Goal: Task Accomplishment & Management: Manage account settings

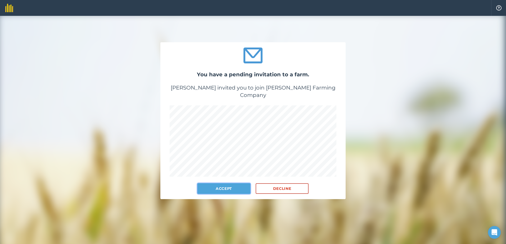
click at [224, 184] on button "Accept" at bounding box center [223, 189] width 53 height 11
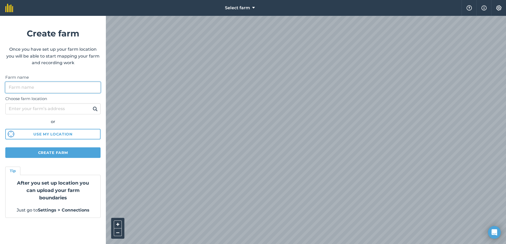
click at [32, 86] on input "Farm name" at bounding box center [52, 87] width 95 height 11
click at [253, 8] on icon at bounding box center [253, 8] width 3 height 6
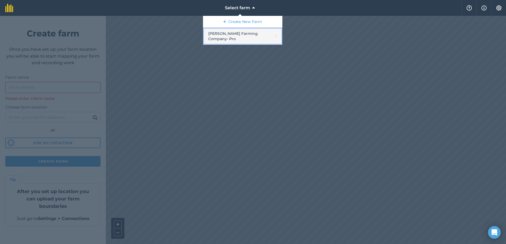
click at [246, 34] on link "Rousseau Farming Company - Pro" at bounding box center [242, 36] width 79 height 17
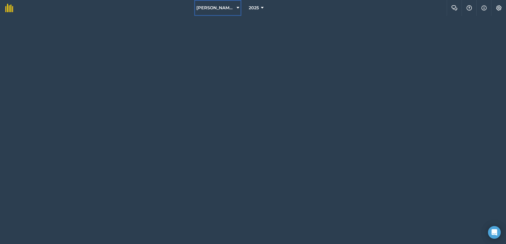
click at [236, 6] on button "Rousseau Farming Company" at bounding box center [217, 8] width 47 height 16
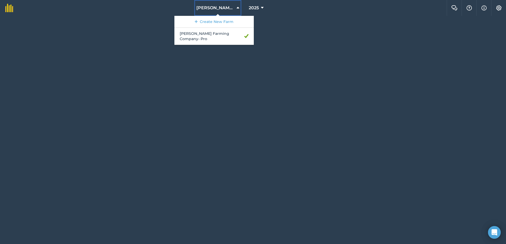
click at [236, 6] on button "Rousseau Farming Company" at bounding box center [217, 8] width 47 height 16
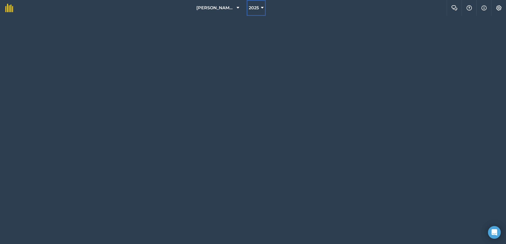
click at [263, 7] on icon at bounding box center [262, 8] width 3 height 6
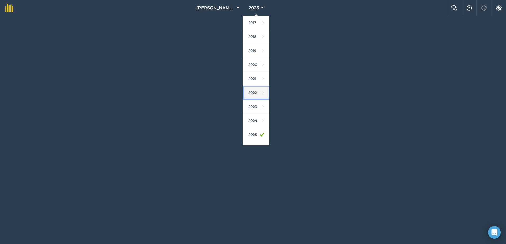
click at [252, 94] on link "2022" at bounding box center [256, 93] width 26 height 14
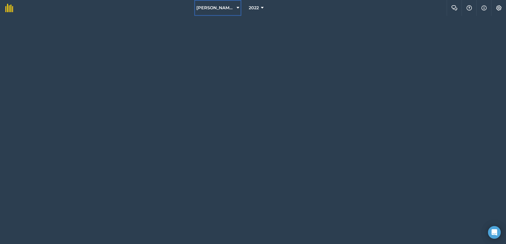
click at [235, 7] on button "Rousseau Farming Company" at bounding box center [217, 8] width 47 height 16
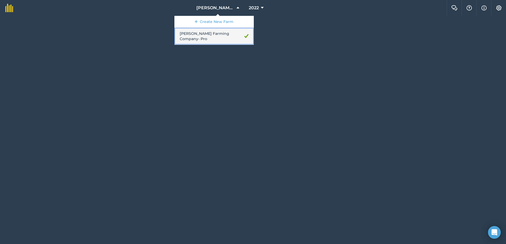
click at [219, 34] on link "Rousseau Farming Company - Pro" at bounding box center [213, 36] width 79 height 17
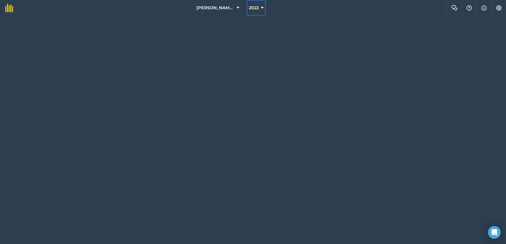
click at [260, 7] on button "2022" at bounding box center [256, 8] width 19 height 16
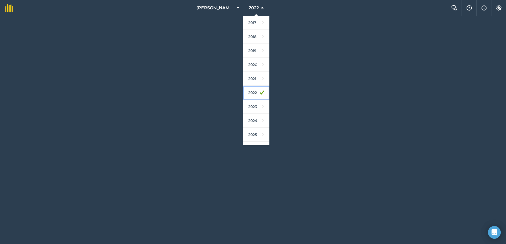
click at [253, 91] on link "2022" at bounding box center [256, 93] width 26 height 14
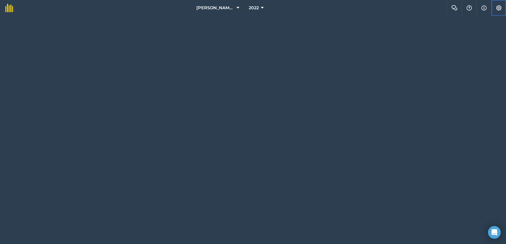
click at [499, 7] on img at bounding box center [498, 7] width 6 height 5
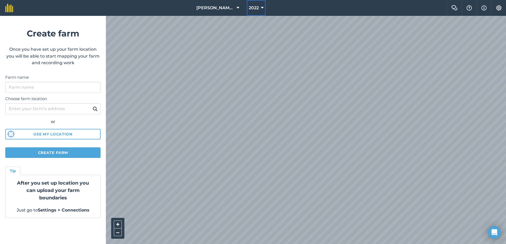
click at [256, 7] on span "2022" at bounding box center [254, 8] width 10 height 6
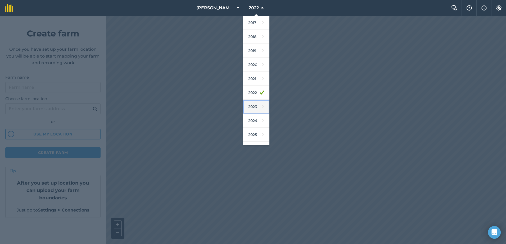
click at [252, 106] on link "2023" at bounding box center [256, 107] width 26 height 14
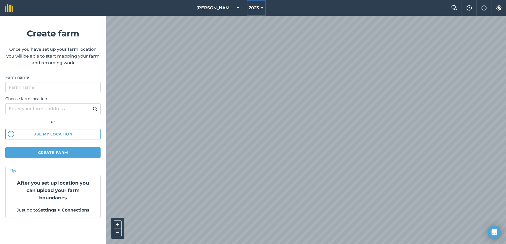
click at [257, 8] on span "2023" at bounding box center [254, 8] width 10 height 6
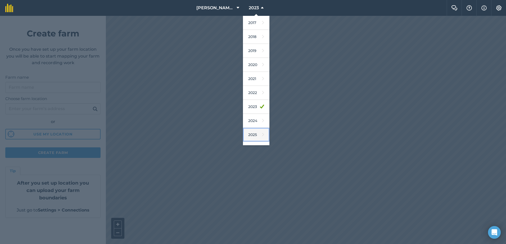
click at [253, 137] on link "2025" at bounding box center [256, 135] width 26 height 14
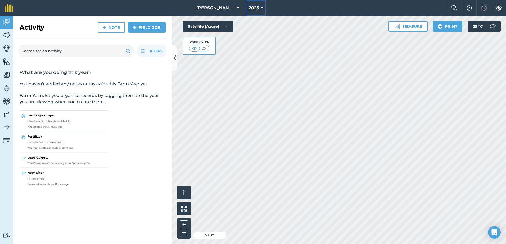
click at [252, 8] on span "2025" at bounding box center [254, 8] width 10 height 6
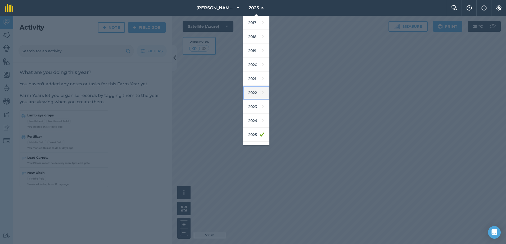
click at [254, 92] on link "2022" at bounding box center [256, 93] width 26 height 14
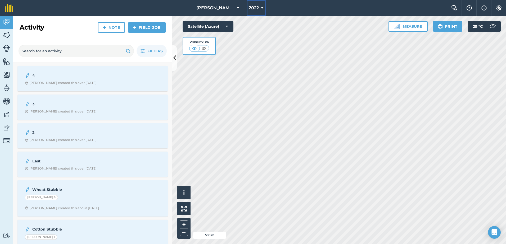
click at [252, 9] on span "2022" at bounding box center [254, 8] width 10 height 6
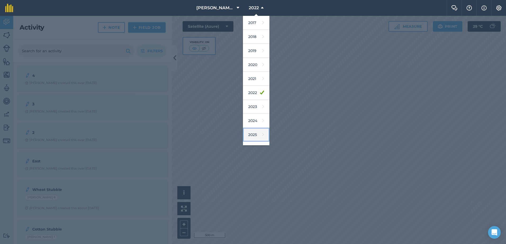
click at [252, 131] on link "2025" at bounding box center [256, 135] width 26 height 14
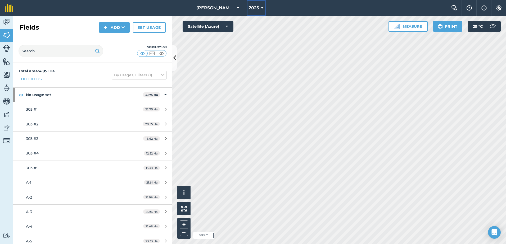
click at [261, 7] on icon at bounding box center [262, 8] width 3 height 6
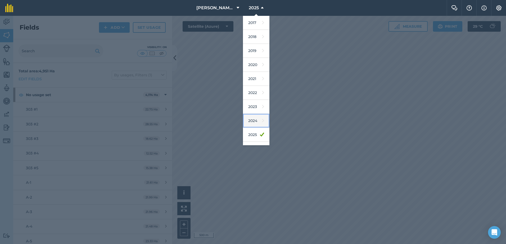
click at [255, 118] on link "2024" at bounding box center [256, 121] width 26 height 14
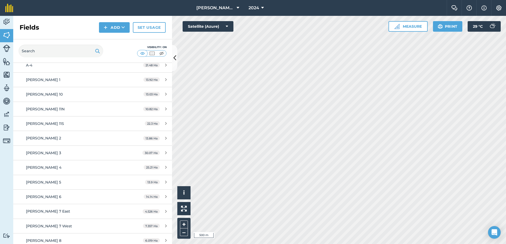
scroll to position [159, 0]
